Goal: Task Accomplishment & Management: Complete application form

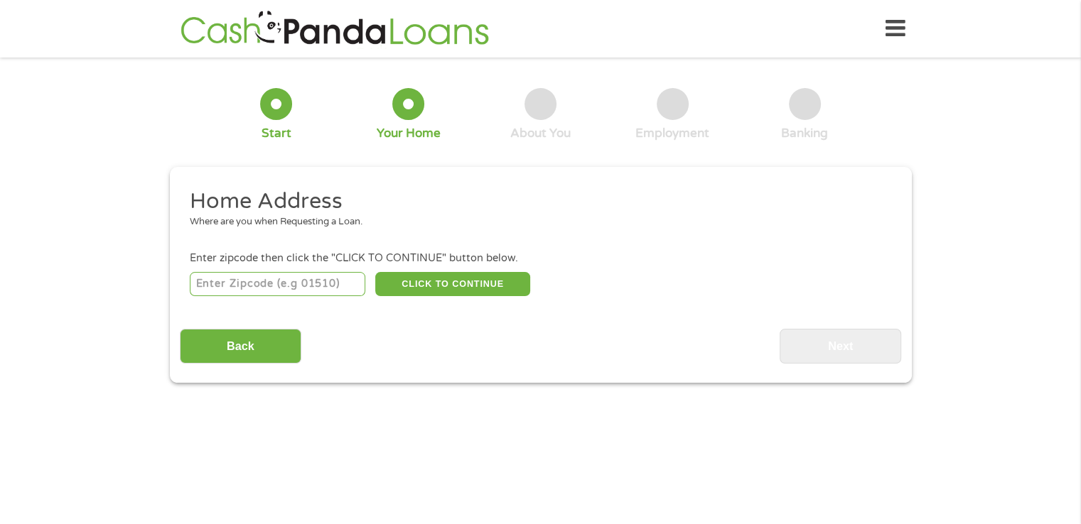
click at [290, 284] on input "number" at bounding box center [278, 284] width 176 height 24
type input "28411"
click at [459, 284] on button "CLICK TO CONTINUE" at bounding box center [452, 284] width 155 height 24
type input "28411"
type input "Wilmington"
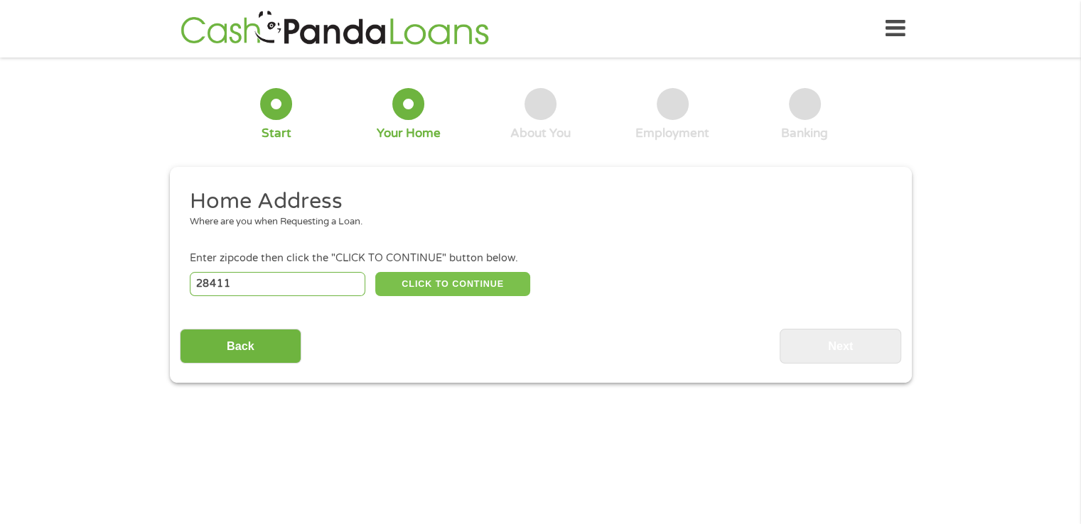
select select "[US_STATE]"
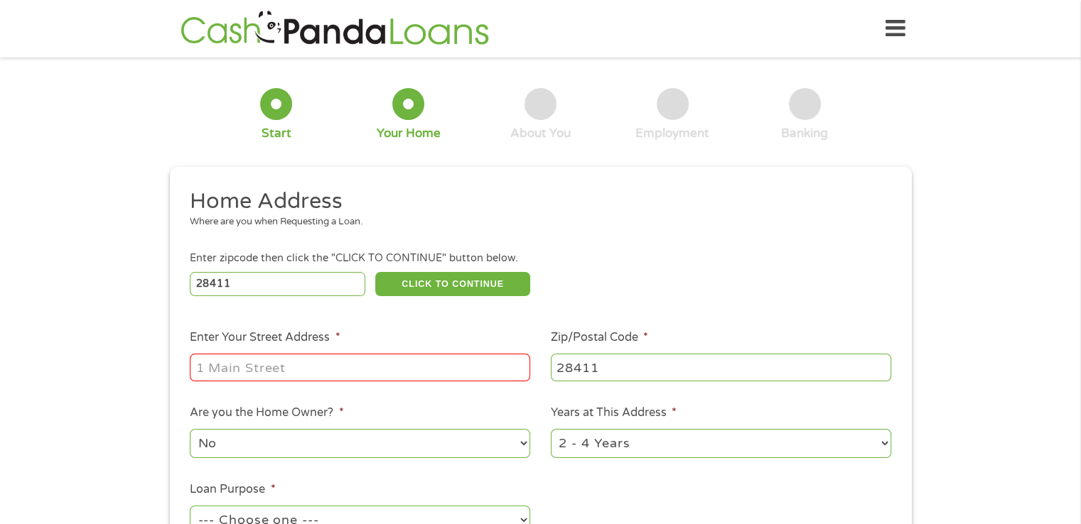
click at [438, 370] on input "Enter Your Street Address *" at bounding box center [360, 367] width 340 height 27
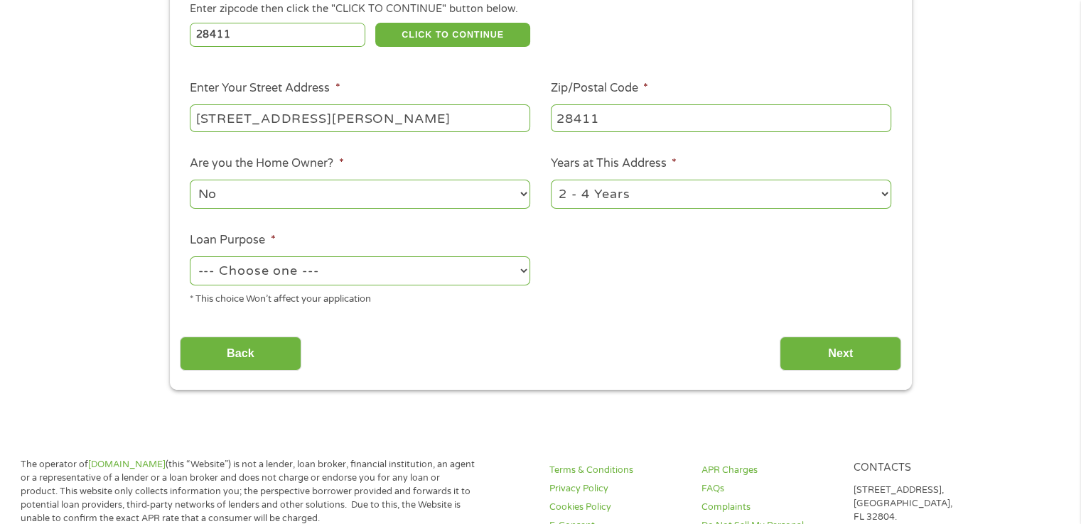
scroll to position [253, 0]
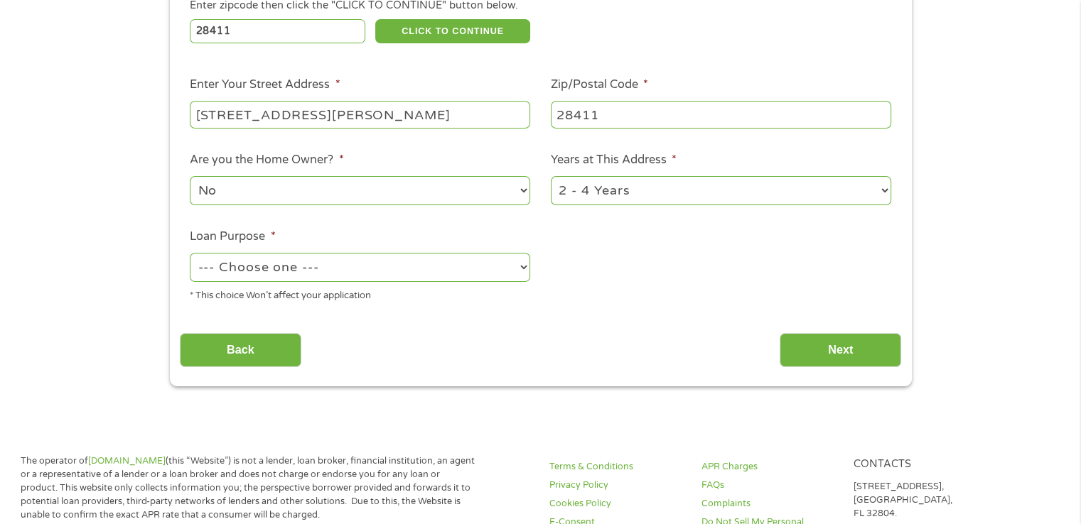
type input "[STREET_ADDRESS][PERSON_NAME]"
click at [682, 193] on select "1 Year or less 1 - 2 Years 2 - 4 Years Over 4 Years" at bounding box center [721, 190] width 340 height 29
select select "60months"
click at [551, 178] on select "1 Year or less 1 - 2 Years 2 - 4 Years Over 4 Years" at bounding box center [721, 190] width 340 height 29
click at [488, 273] on select "--- Choose one --- Pay Bills Debt Consolidation Home Improvement Major Purchase…" at bounding box center [360, 267] width 340 height 29
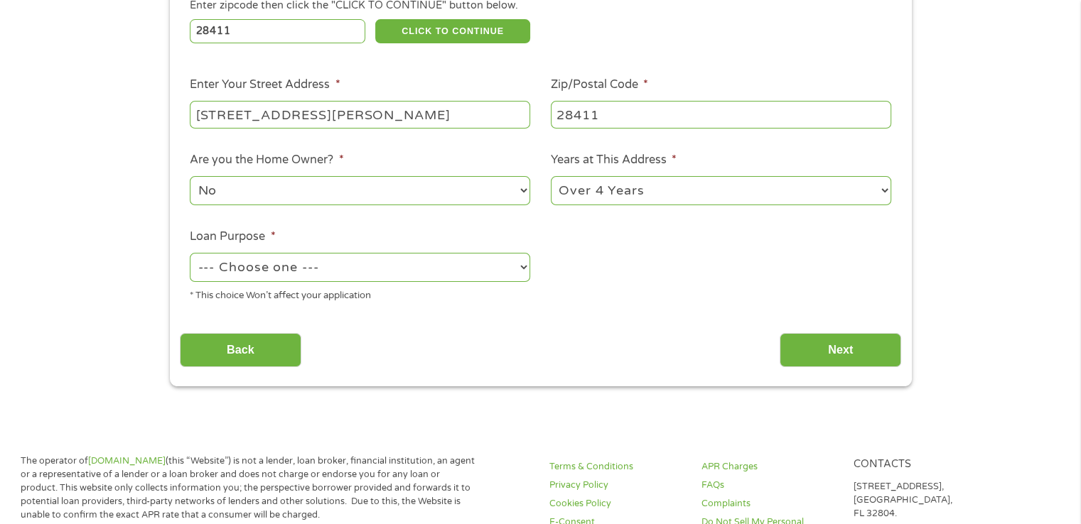
select select "paybills"
click at [190, 254] on select "--- Choose one --- Pay Bills Debt Consolidation Home Improvement Major Purchase…" at bounding box center [360, 267] width 340 height 29
click at [850, 355] on input "Next" at bounding box center [841, 350] width 122 height 35
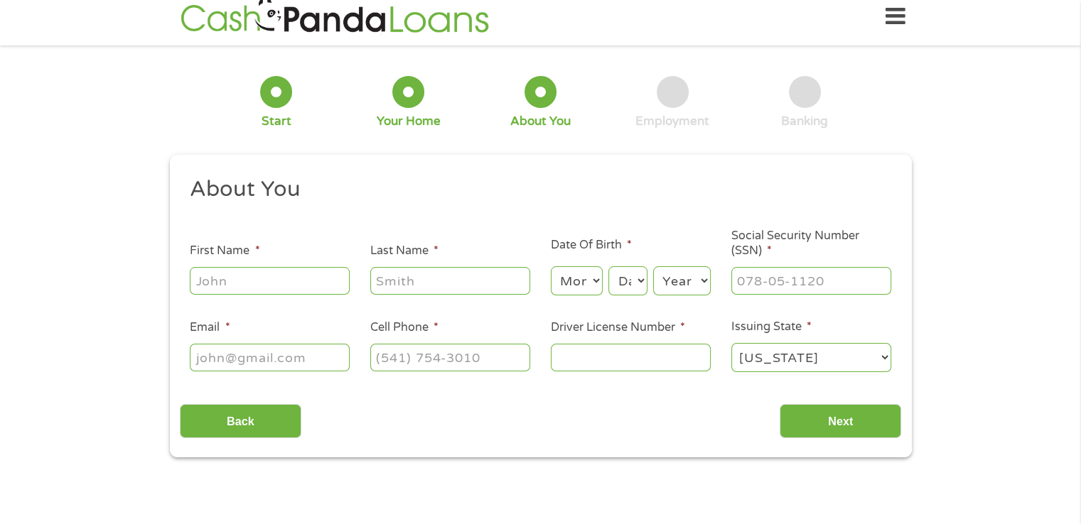
scroll to position [0, 0]
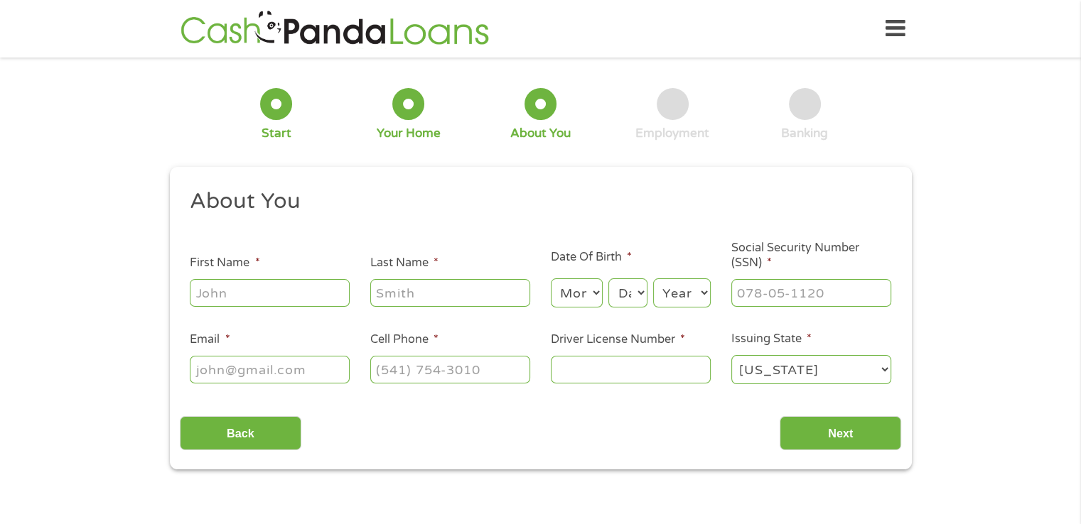
click at [294, 290] on input "First Name *" at bounding box center [270, 292] width 160 height 27
type input "[PERSON_NAME]"
select select "7"
select select "24"
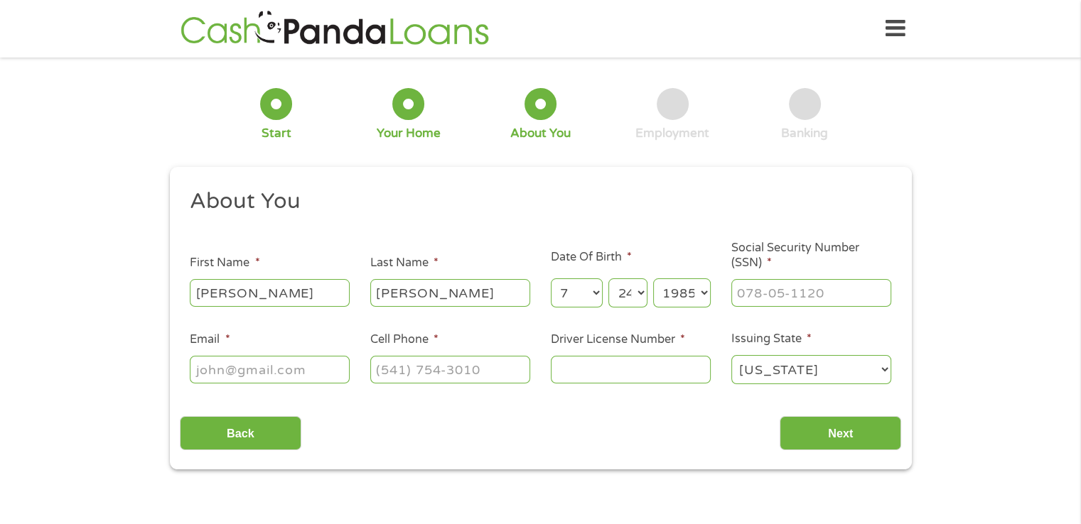
select select "1984"
type input "294-90-3506"
type input "[EMAIL_ADDRESS][DOMAIN_NAME]"
type input "[PHONE_NUMBER]"
type input "SA642139"
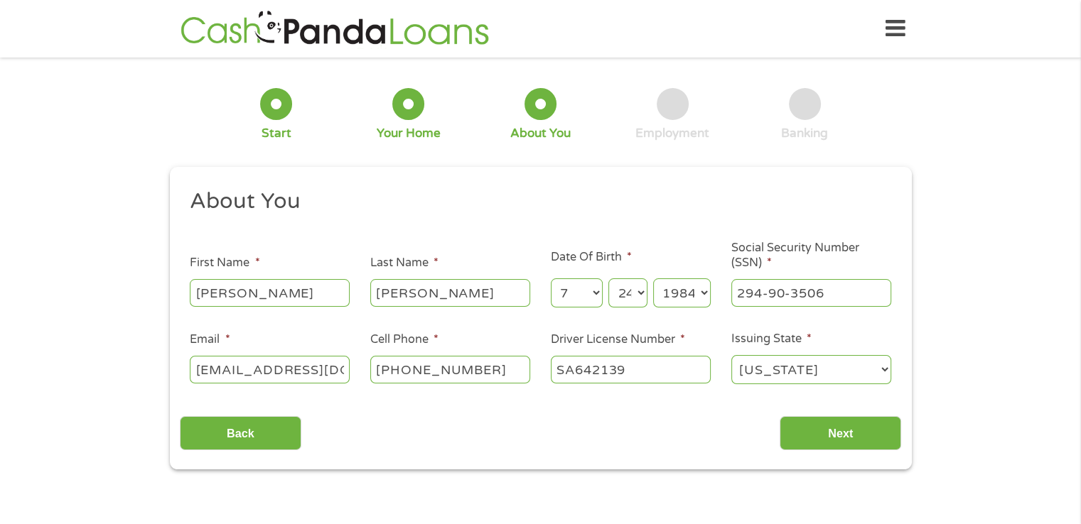
select select "[US_STATE]"
click at [810, 429] on input "Next" at bounding box center [841, 433] width 122 height 35
click at [865, 434] on input "Next" at bounding box center [841, 433] width 122 height 35
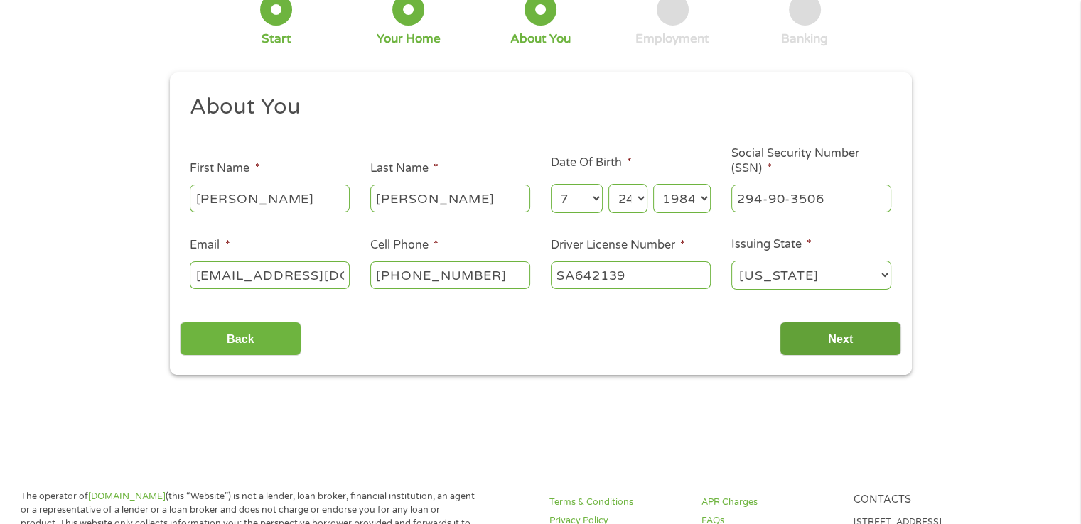
scroll to position [87, 0]
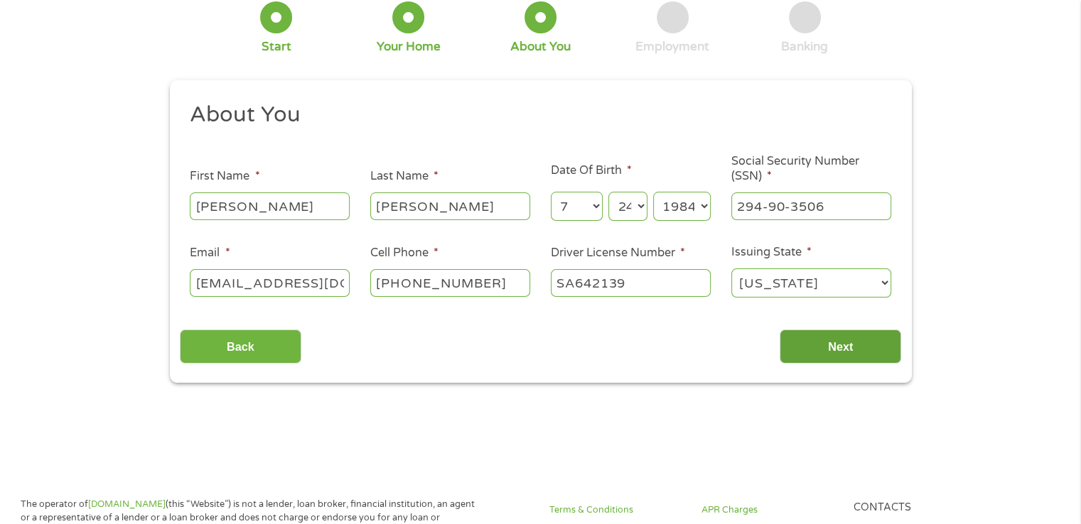
click at [832, 350] on input "Next" at bounding box center [841, 347] width 122 height 35
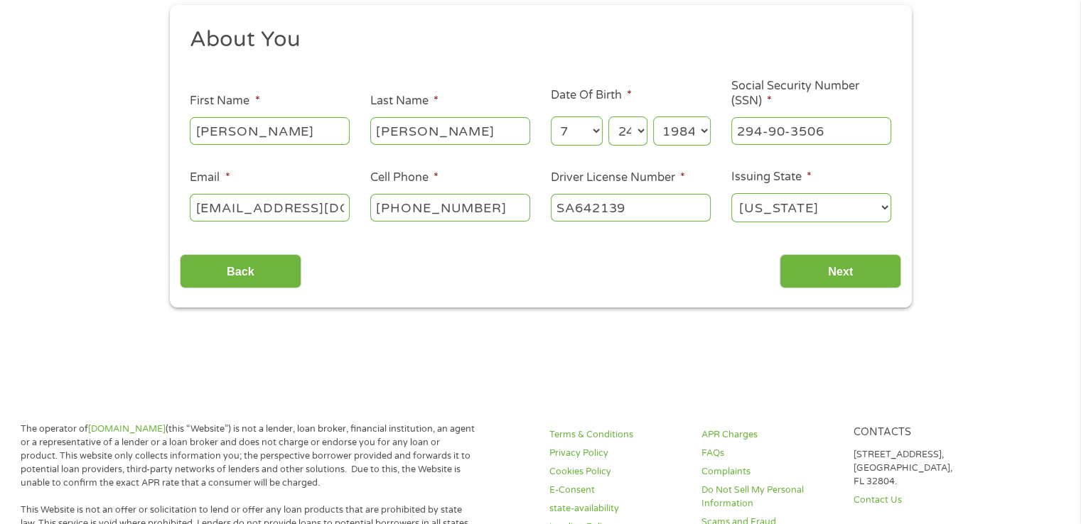
scroll to position [163, 0]
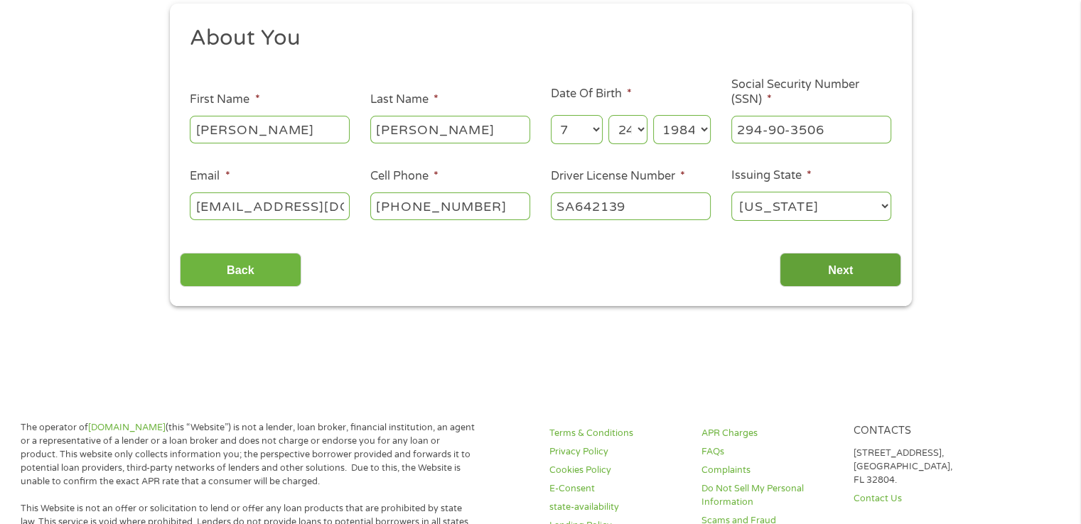
click at [830, 269] on input "Next" at bounding box center [841, 270] width 122 height 35
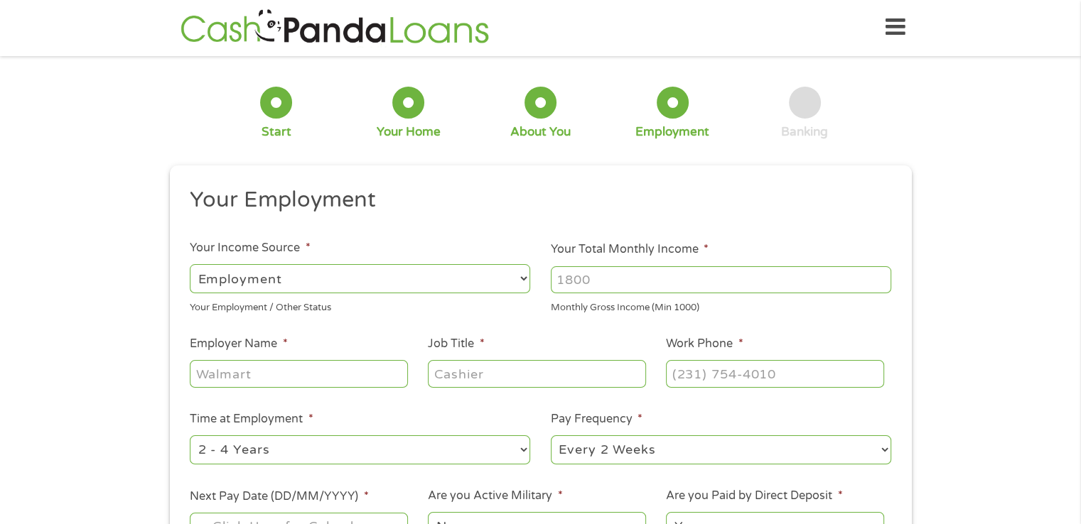
scroll to position [0, 0]
click at [598, 289] on input "Your Total Monthly Income *" at bounding box center [721, 281] width 340 height 27
click at [1009, 463] on div "1 Start 2 Your Home 3 About You 4 Employment 5 Banking 6 This field is hidden w…" at bounding box center [540, 348] width 1081 height 561
click at [802, 276] on input "Your Total Monthly Income *" at bounding box center [721, 281] width 340 height 27
type input "3074"
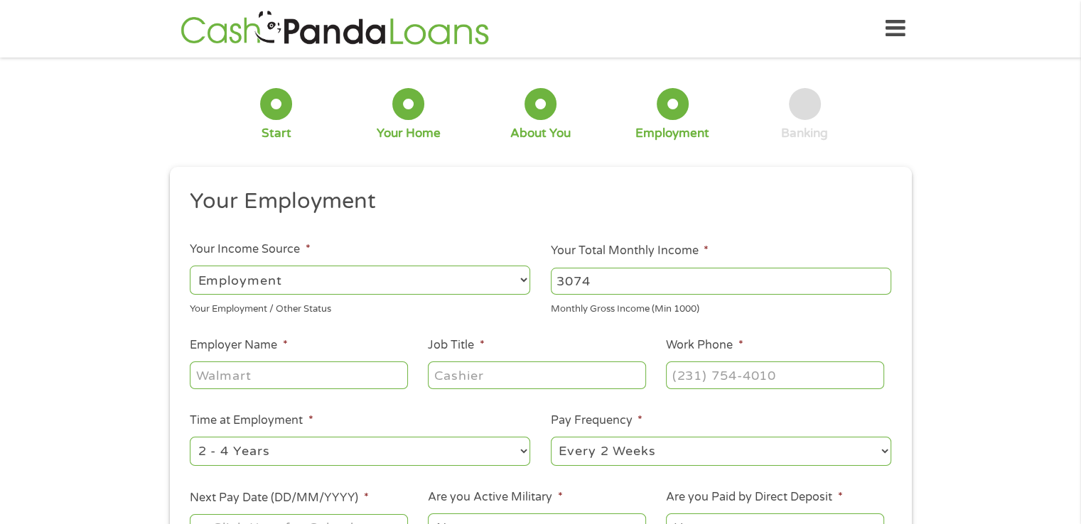
click at [360, 372] on input "Employer Name *" at bounding box center [298, 375] width 217 height 27
type input "Absolute Detail"
type input "Office manager"
type input "[PHONE_NUMBER]"
select select "60months"
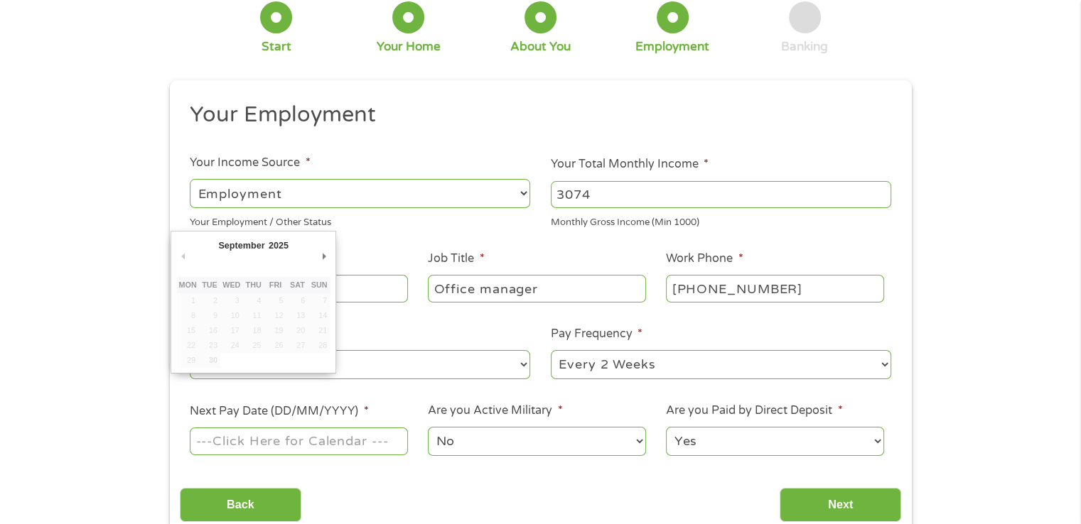
scroll to position [104, 0]
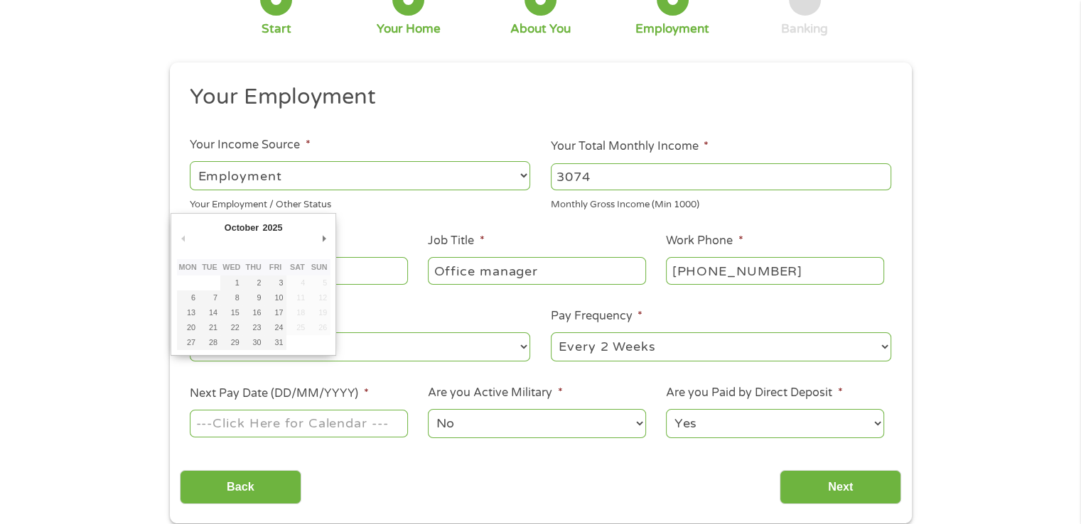
type input "[DATE]"
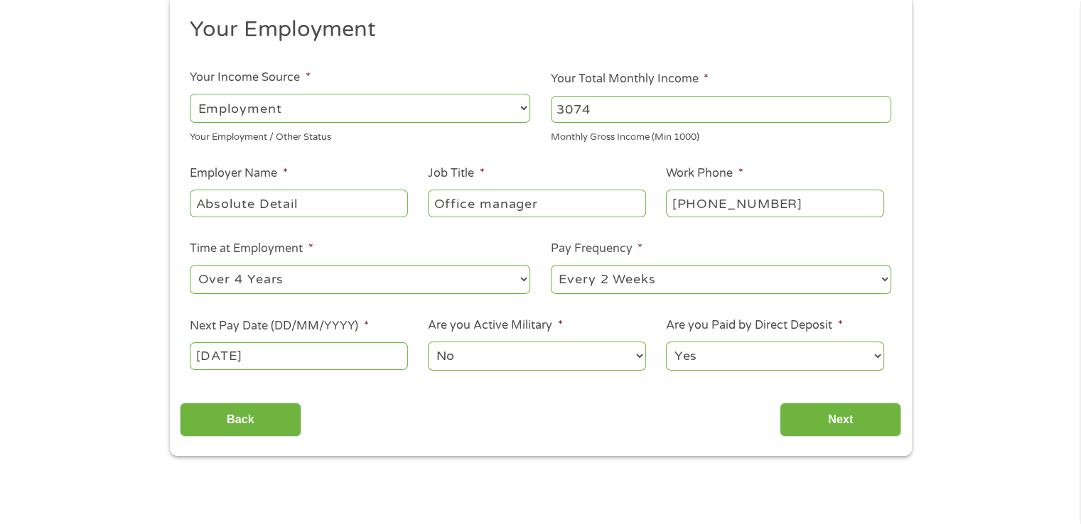
scroll to position [216, 0]
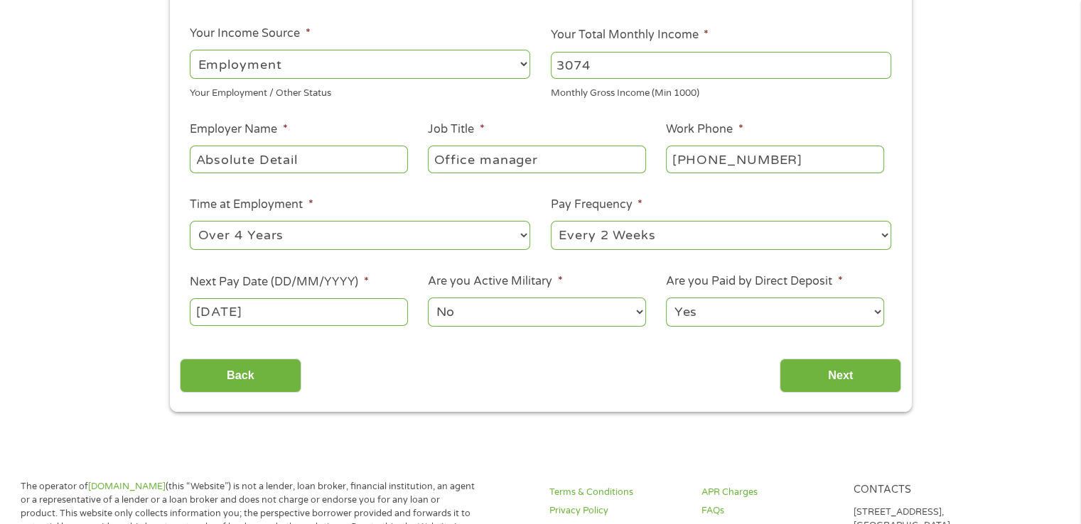
click at [854, 383] on input "Next" at bounding box center [841, 376] width 122 height 35
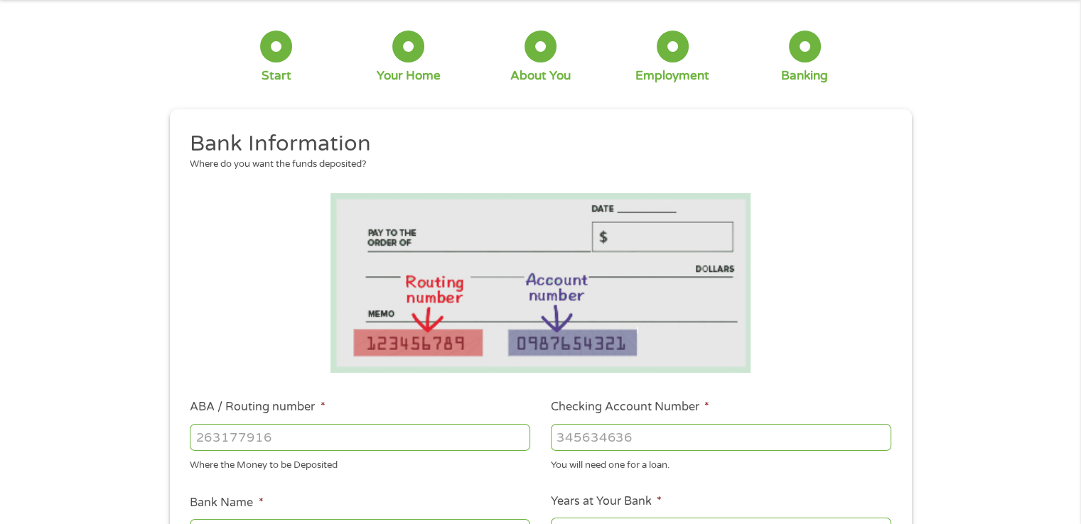
scroll to position [128, 0]
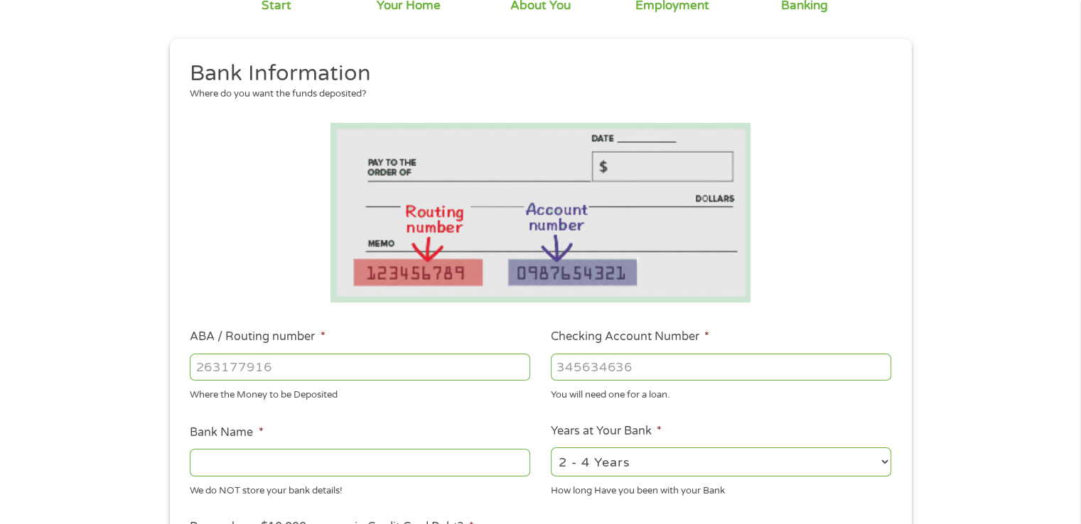
click at [425, 373] on input "ABA / Routing number *" at bounding box center [360, 367] width 340 height 27
type input "053000196"
type input "BANK OF AMERICA NA"
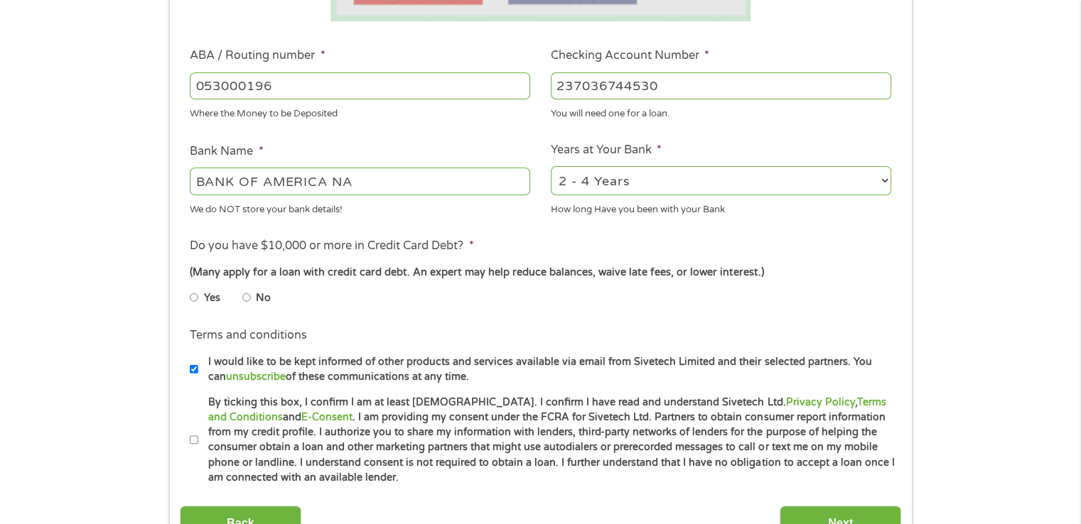
scroll to position [421, 0]
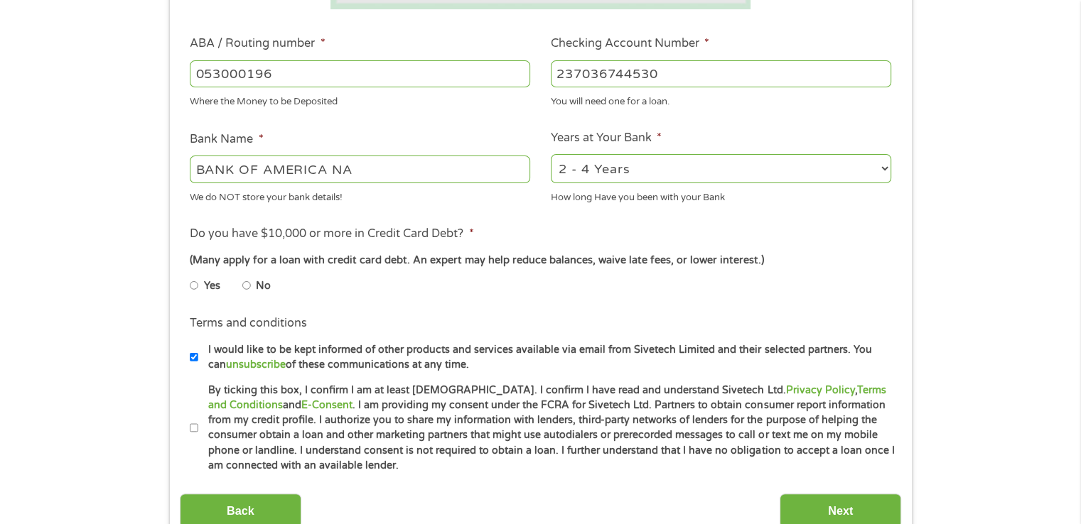
type input "237036744530"
click at [247, 284] on input "No" at bounding box center [246, 285] width 9 height 23
radio input "true"
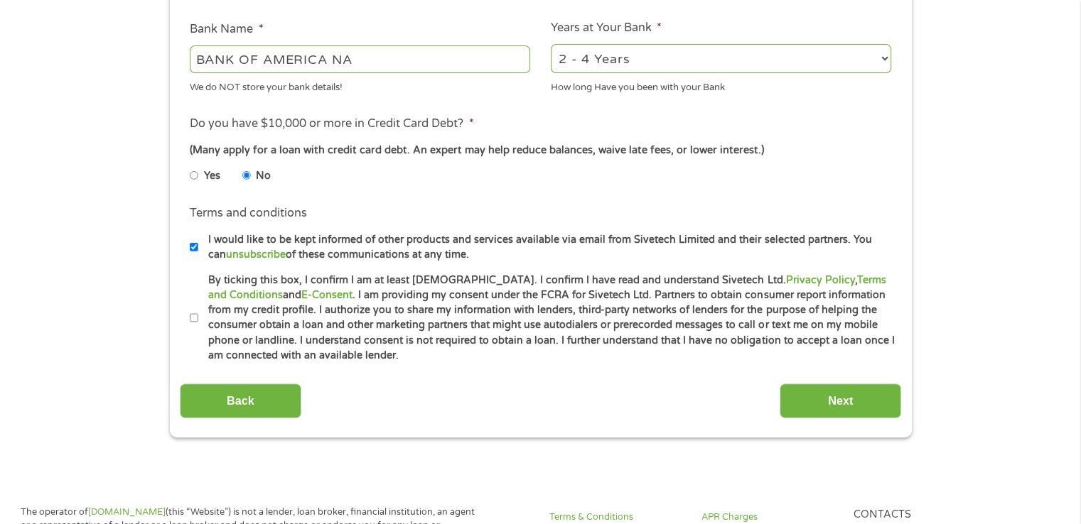
scroll to position [532, 0]
click at [193, 317] on input "By ticking this box, I confirm I am at least [DEMOGRAPHIC_DATA]. I confirm I ha…" at bounding box center [194, 317] width 9 height 23
checkbox input "true"
click at [850, 399] on input "Next" at bounding box center [841, 400] width 122 height 35
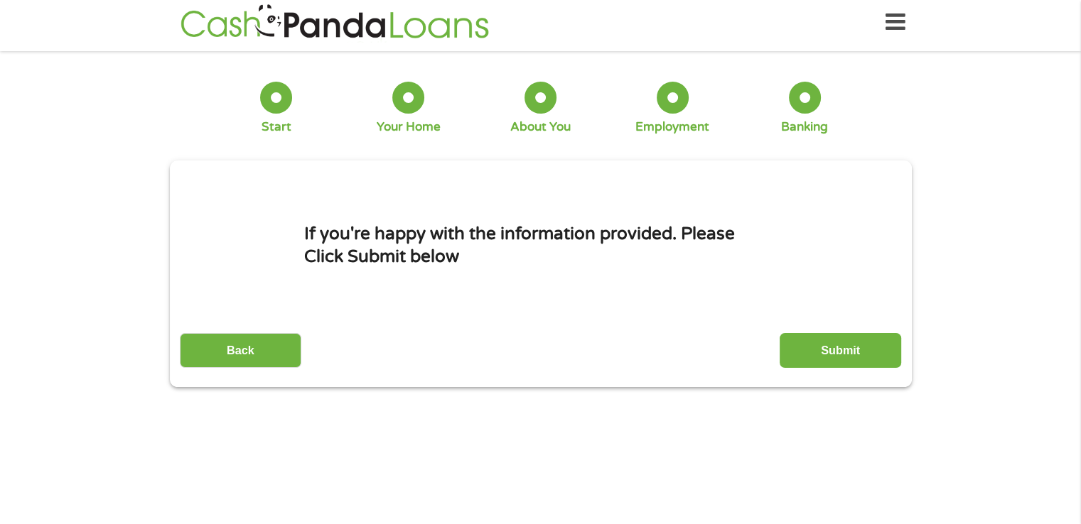
scroll to position [0, 0]
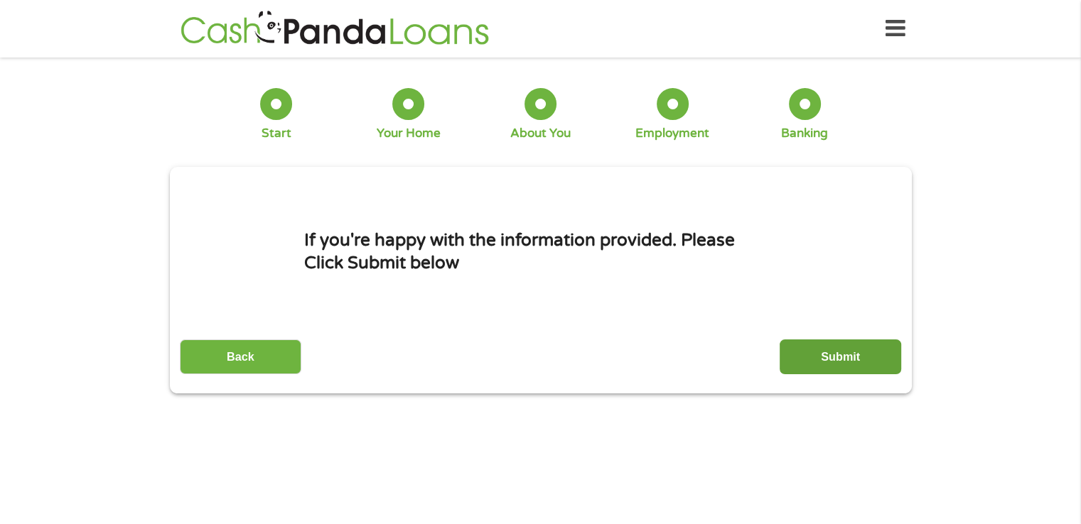
click at [842, 364] on input "Submit" at bounding box center [841, 357] width 122 height 35
